Goal: Find specific page/section: Find specific page/section

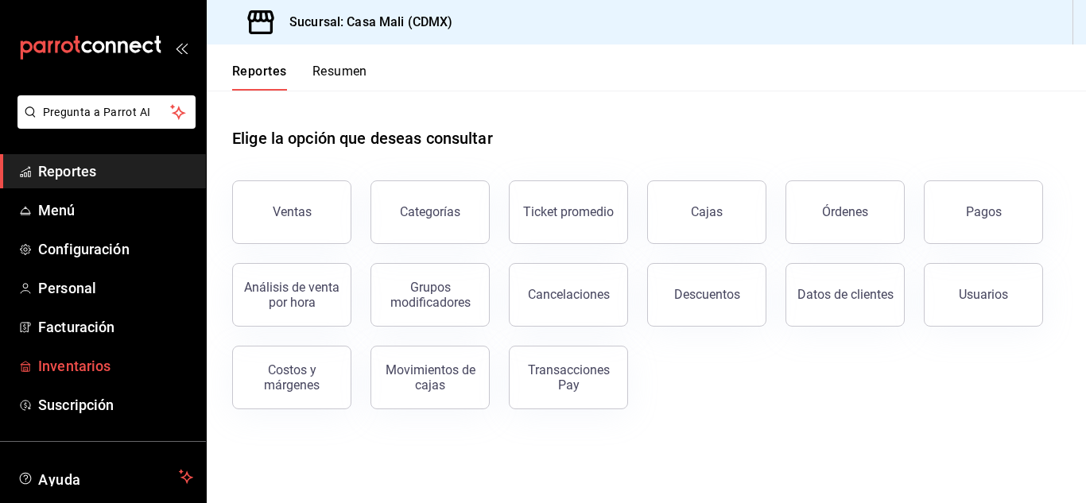
click at [96, 365] on span "Inventarios" at bounding box center [115, 365] width 155 height 21
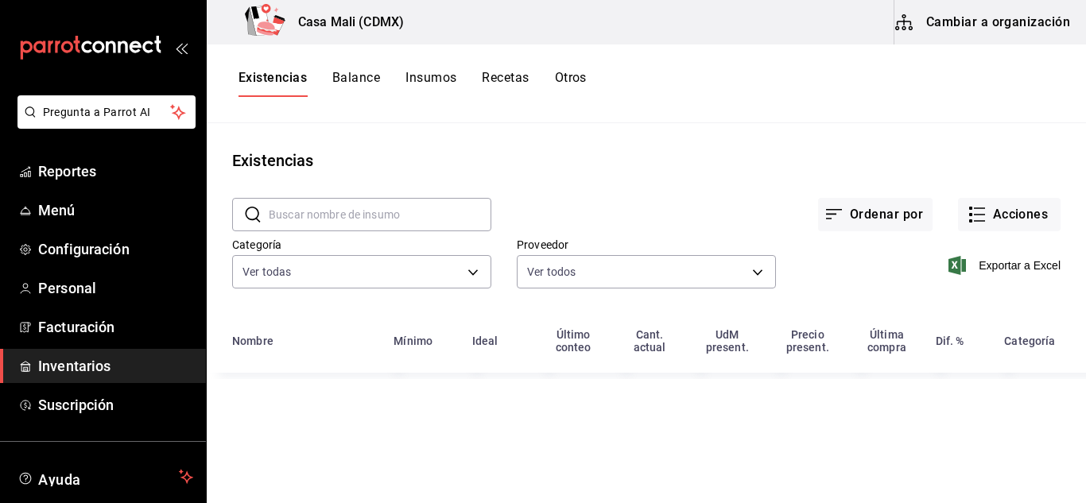
click at [487, 78] on button "Recetas" at bounding box center [505, 83] width 47 height 27
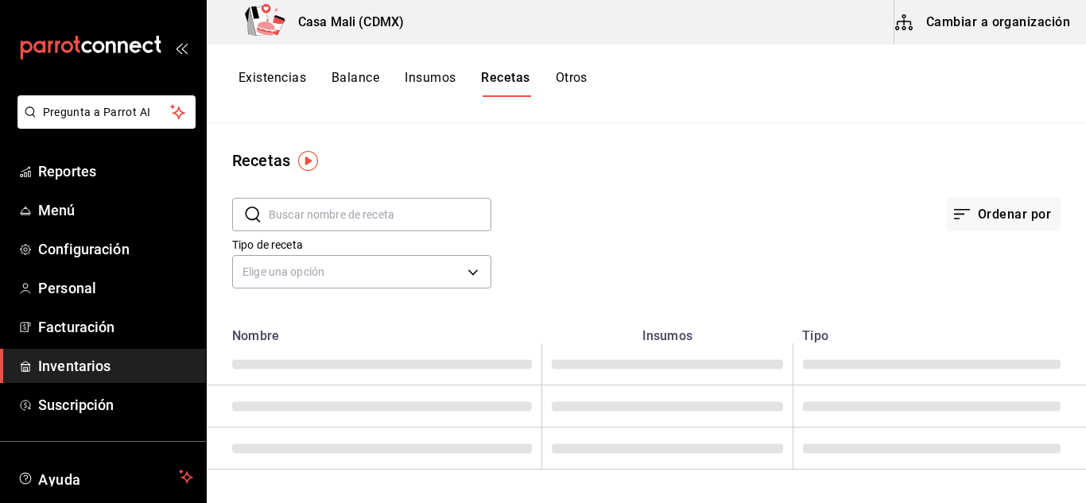
click at [305, 220] on input "text" at bounding box center [380, 215] width 223 height 32
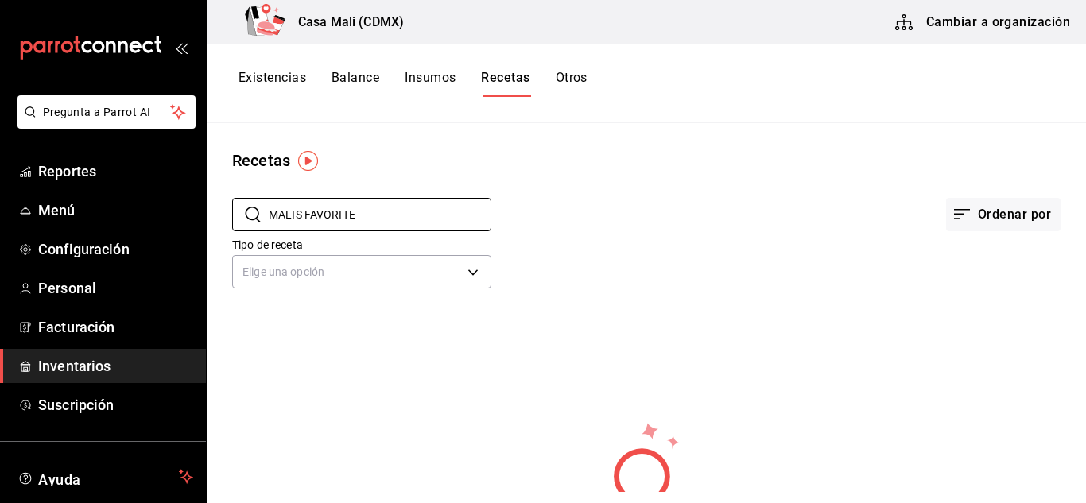
click at [502, 77] on button "Recetas" at bounding box center [505, 83] width 48 height 27
drag, startPoint x: 379, startPoint y: 215, endPoint x: 252, endPoint y: 214, distance: 127.2
click at [252, 214] on div "​ MALIS FAVORITE ​" at bounding box center [361, 214] width 259 height 33
type input "MALIS"
click at [495, 80] on button "Recetas" at bounding box center [505, 83] width 48 height 27
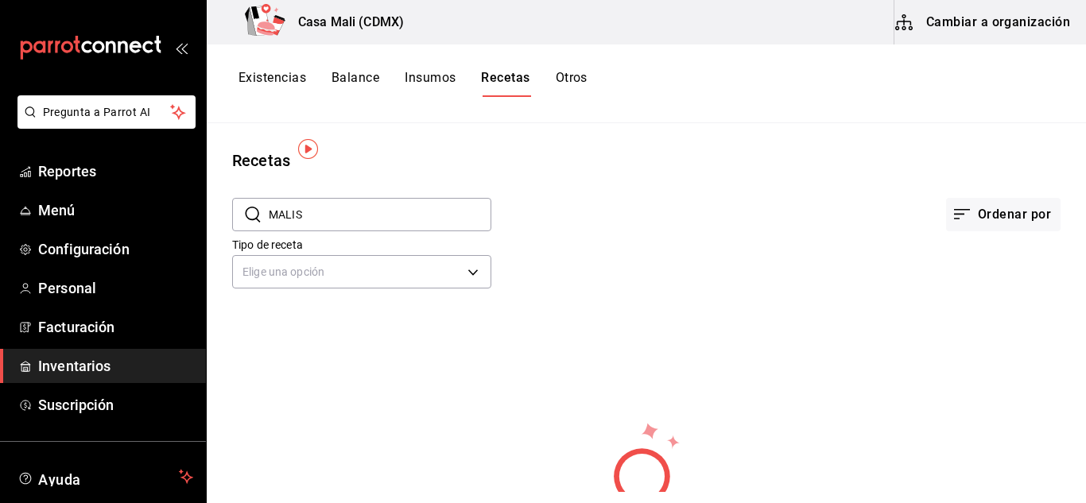
scroll to position [33, 0]
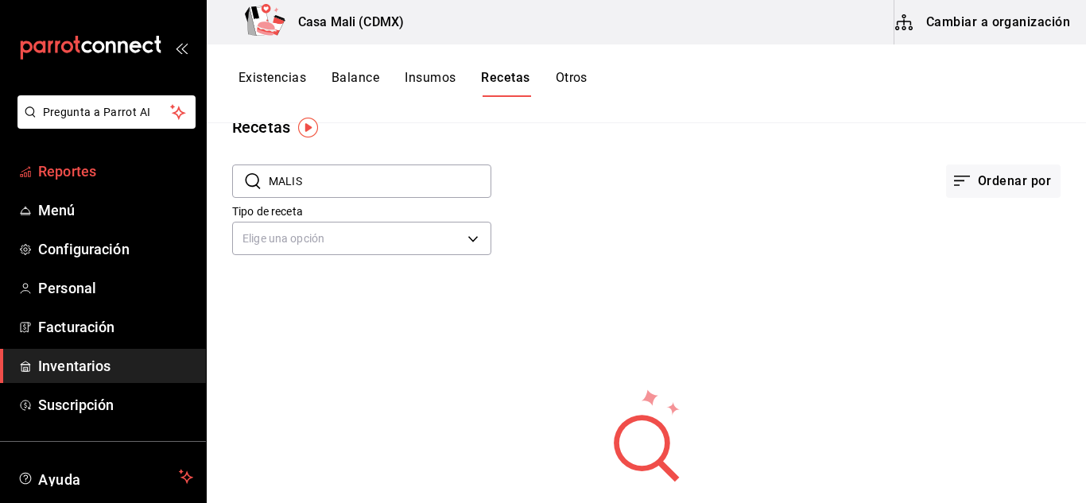
click at [77, 179] on span "Reportes" at bounding box center [115, 171] width 155 height 21
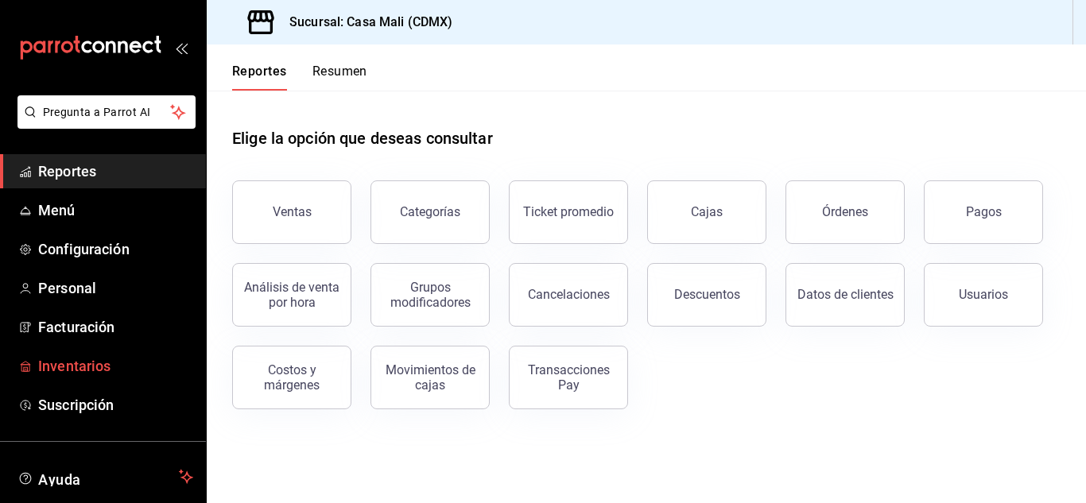
click at [77, 360] on span "Inventarios" at bounding box center [115, 365] width 155 height 21
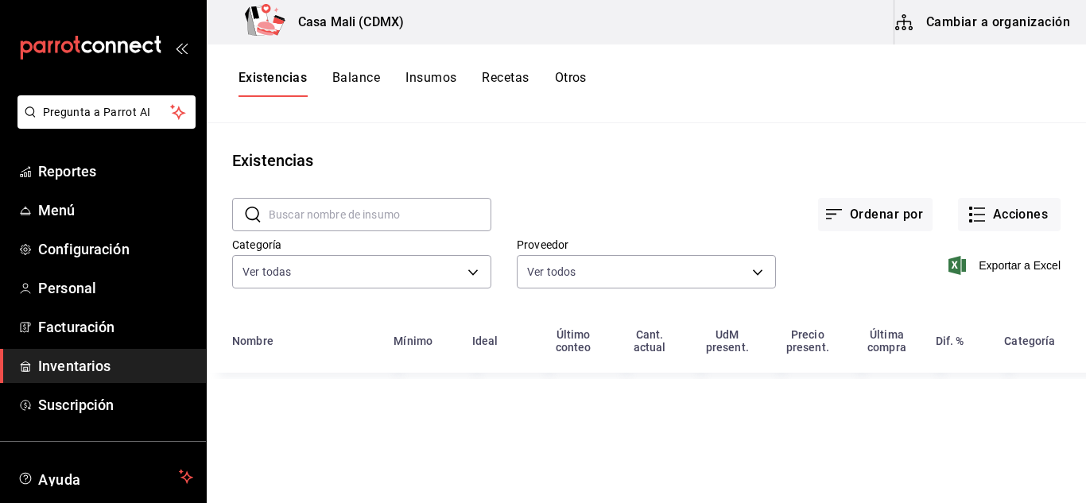
click at [506, 79] on button "Recetas" at bounding box center [505, 83] width 47 height 27
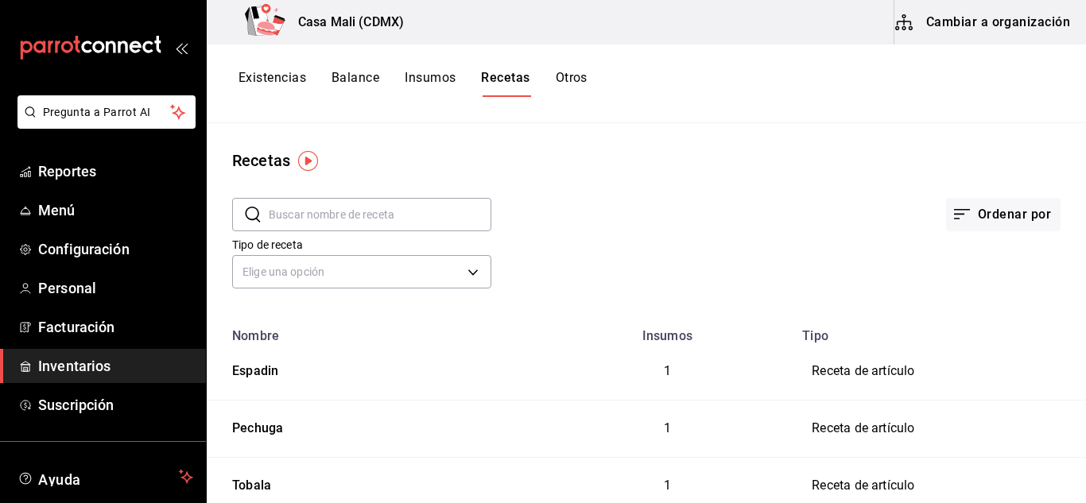
click at [320, 215] on input "text" at bounding box center [380, 215] width 223 height 32
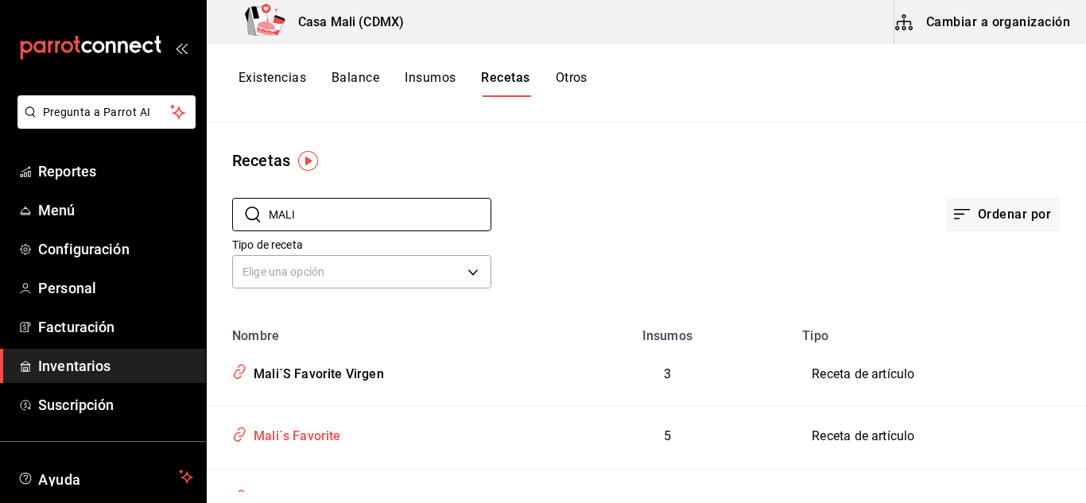
click at [331, 432] on div "Mali´s Favorite" at bounding box center [294, 433] width 94 height 25
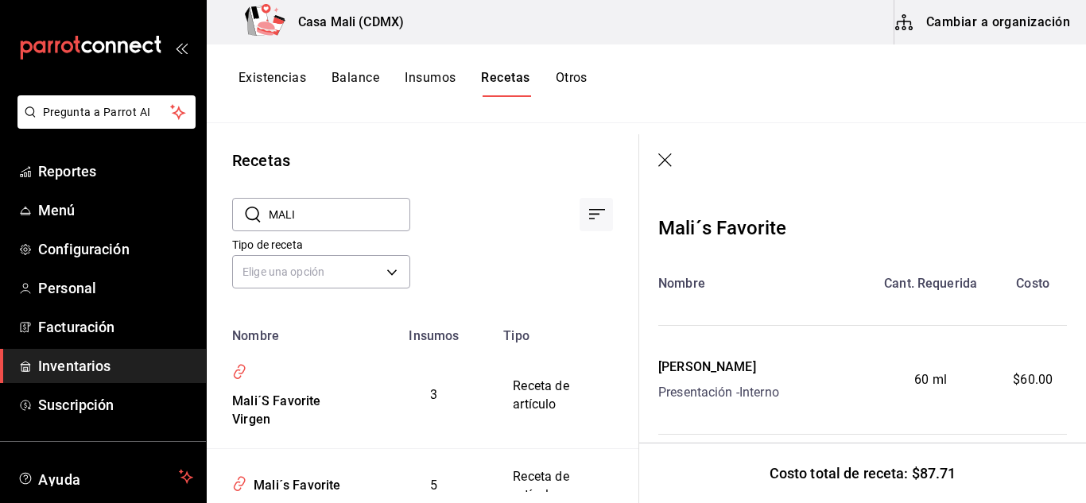
drag, startPoint x: 355, startPoint y: 215, endPoint x: 267, endPoint y: 222, distance: 88.5
click at [267, 222] on div "​ MALI ​" at bounding box center [321, 214] width 178 height 33
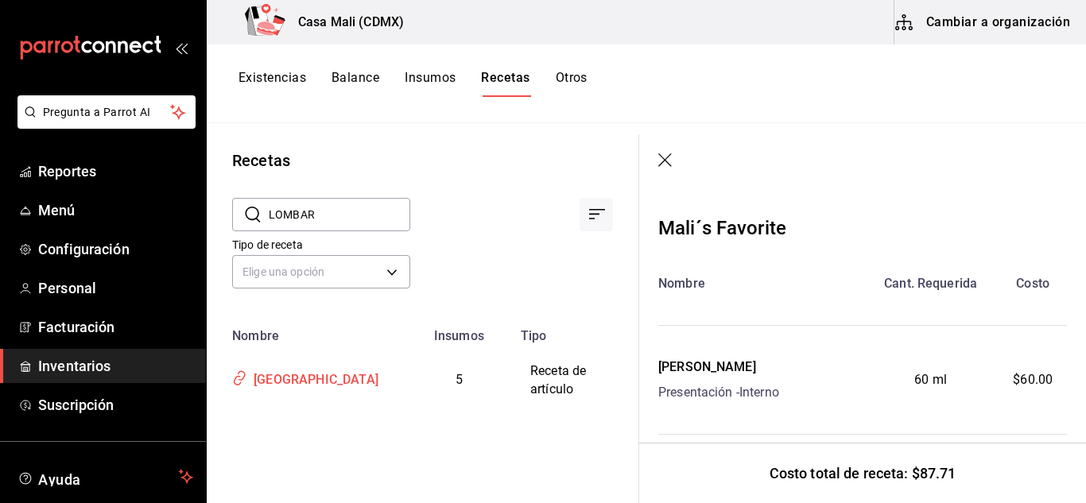
click at [304, 373] on div "[GEOGRAPHIC_DATA]" at bounding box center [312, 377] width 131 height 25
click at [309, 370] on div "[GEOGRAPHIC_DATA]" at bounding box center [312, 377] width 131 height 25
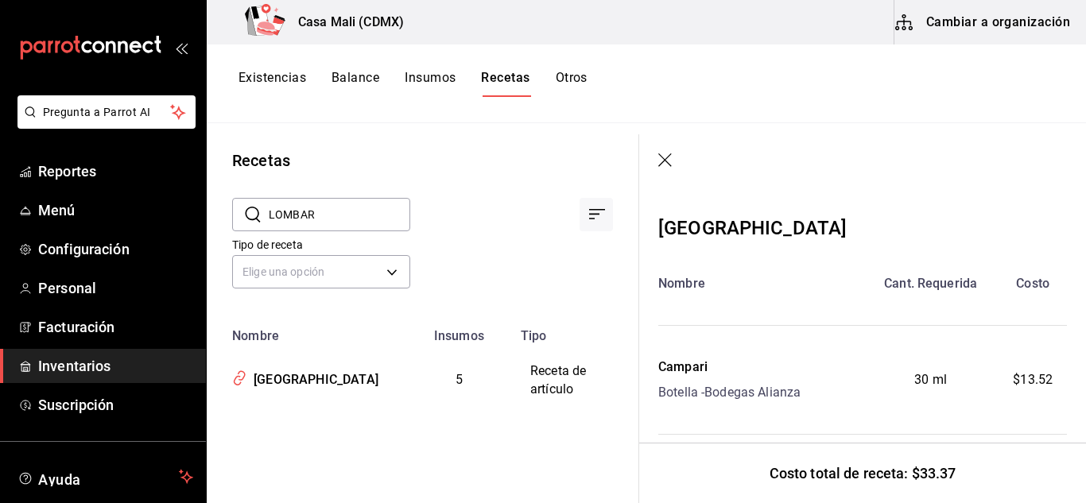
drag, startPoint x: 329, startPoint y: 217, endPoint x: 270, endPoint y: 217, distance: 59.6
click at [270, 217] on input "LOMBAR" at bounding box center [340, 215] width 142 height 32
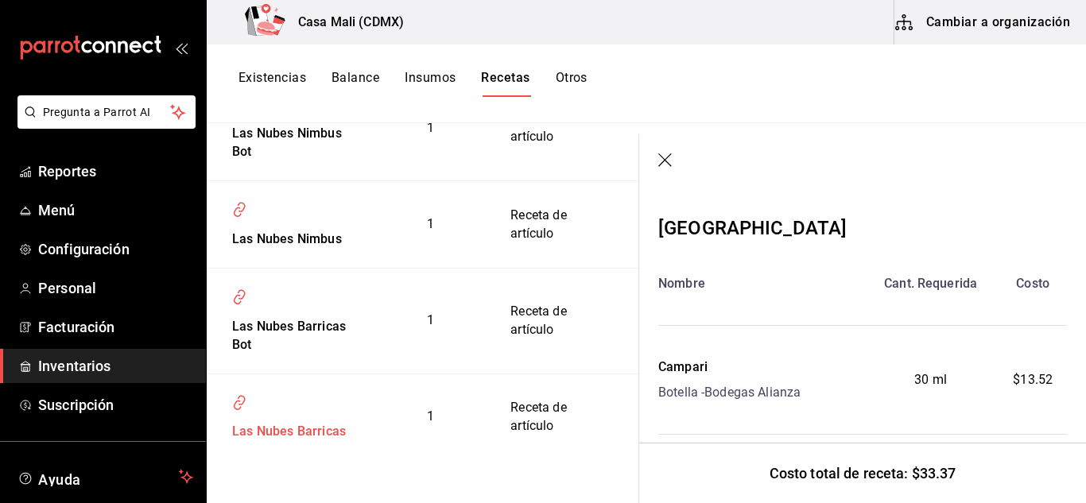
scroll to position [460, 0]
type input "LAS NUB"
click at [299, 242] on div "Las Nubes Nimbus" at bounding box center [284, 236] width 116 height 25
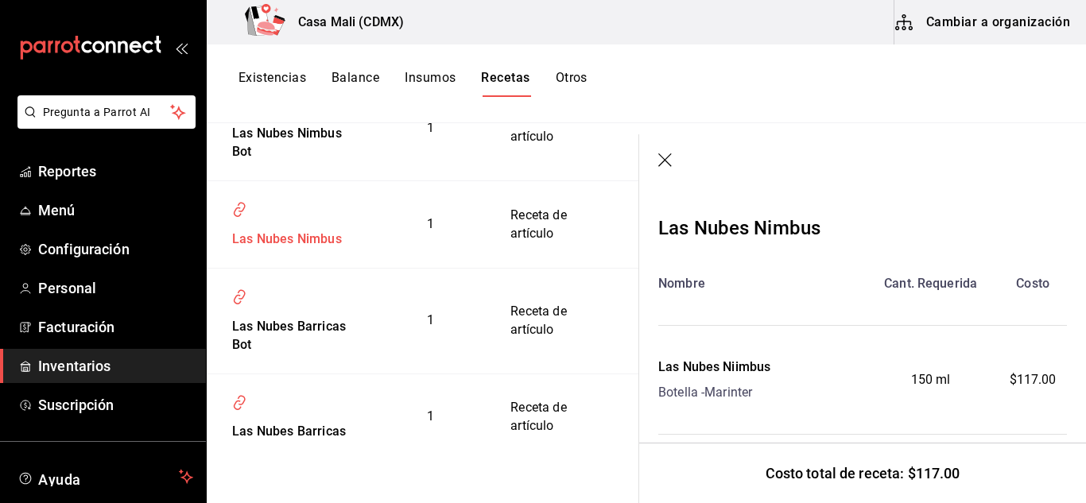
click at [299, 242] on div "Las Nubes Nimbus" at bounding box center [284, 236] width 116 height 25
